Goal: Information Seeking & Learning: Learn about a topic

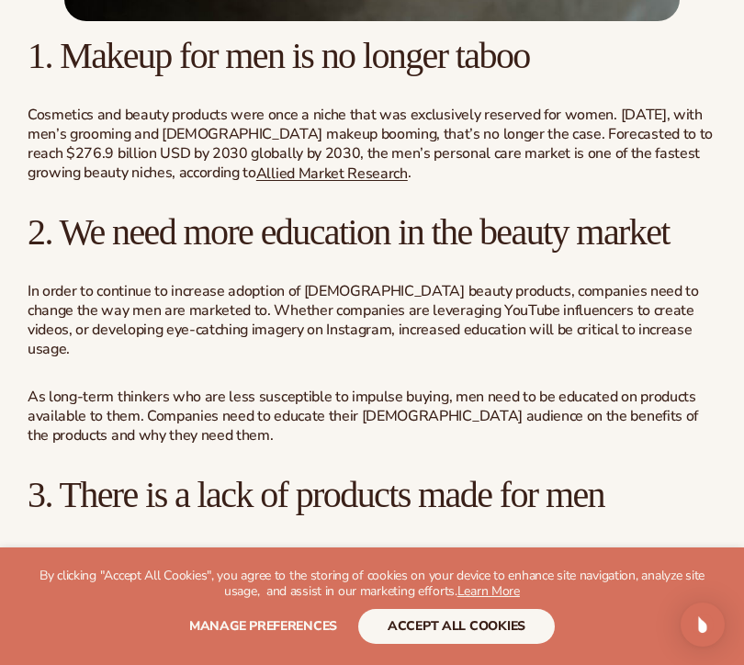
scroll to position [1995, 0]
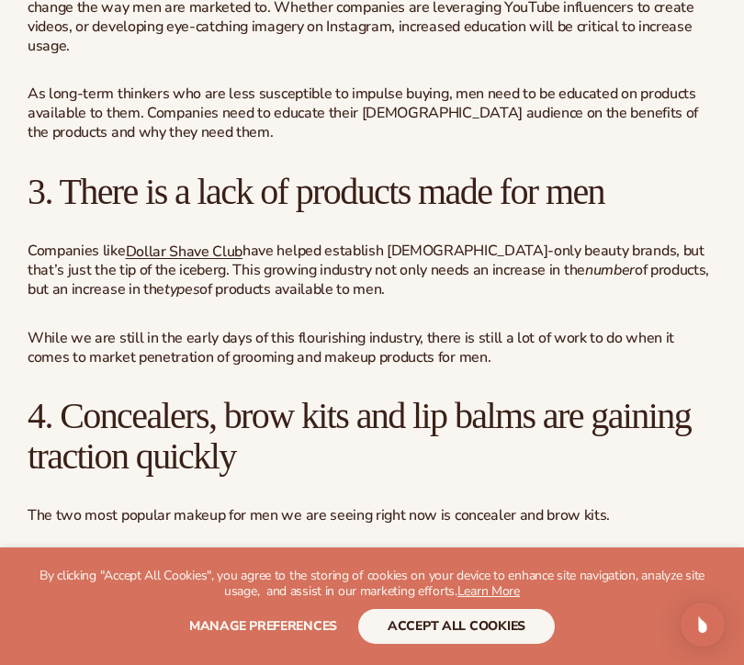
scroll to position [2457, 0]
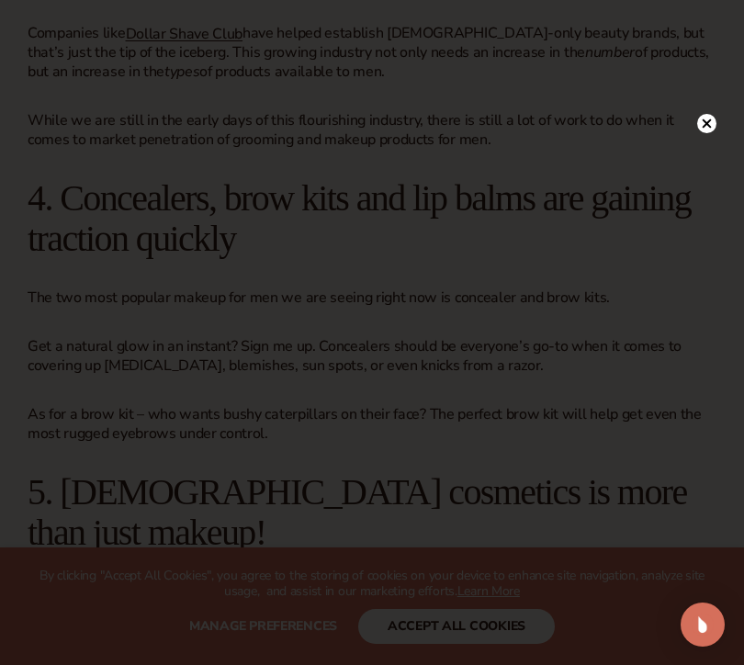
click at [702, 124] on circle at bounding box center [706, 123] width 19 height 19
